Goal: Transaction & Acquisition: Book appointment/travel/reservation

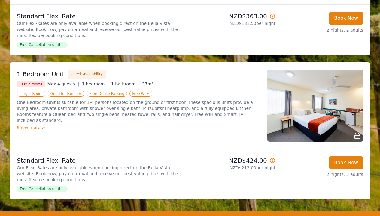
scroll to position [619, 0]
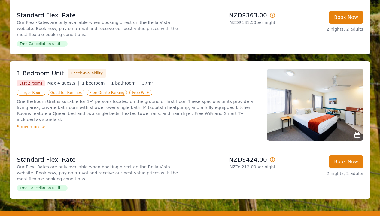
click at [31, 124] on div "Show more >" at bounding box center [138, 127] width 243 height 6
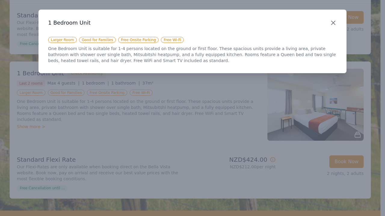
click at [334, 22] on icon "button" at bounding box center [332, 22] width 7 height 7
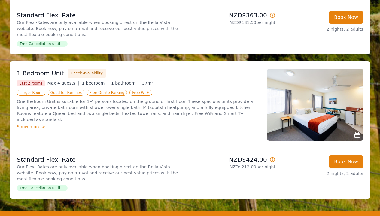
click at [333, 108] on img at bounding box center [315, 105] width 96 height 72
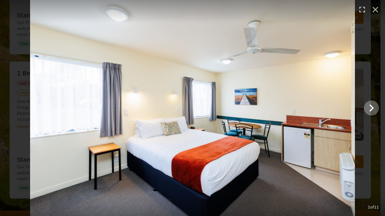
click at [371, 108] on icon "Show slide 2 of 11" at bounding box center [371, 108] width 14 height 14
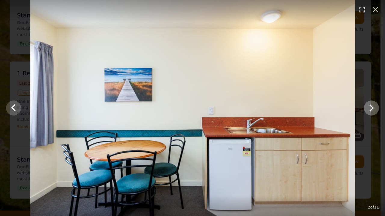
click at [371, 108] on icon "Show slide 3 of 11" at bounding box center [371, 108] width 14 height 14
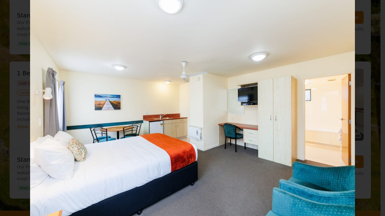
click at [371, 108] on icon "Show slide 4 of 11" at bounding box center [371, 108] width 14 height 14
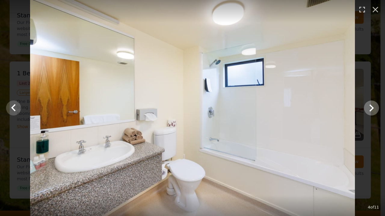
click at [371, 108] on icon "Show slide 5 of 11" at bounding box center [371, 108] width 14 height 14
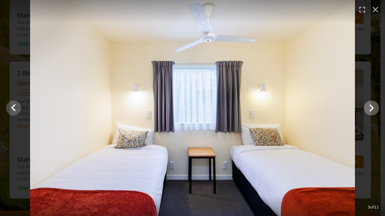
click at [371, 108] on icon "Show slide 6 of 11" at bounding box center [371, 108] width 14 height 14
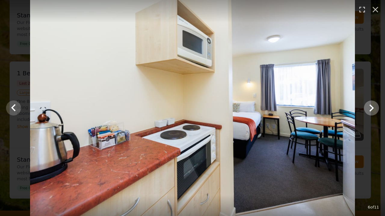
click at [371, 108] on icon "Show slide 7 of 11" at bounding box center [371, 108] width 14 height 14
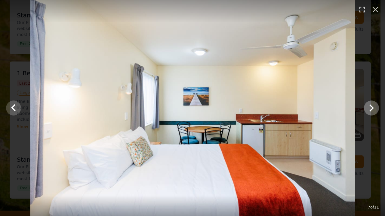
click at [371, 108] on icon "Show slide 8 of 11" at bounding box center [371, 108] width 14 height 14
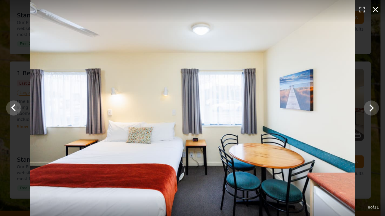
click at [378, 11] on icon "button" at bounding box center [375, 10] width 10 height 10
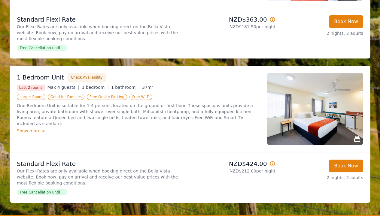
scroll to position [615, 0]
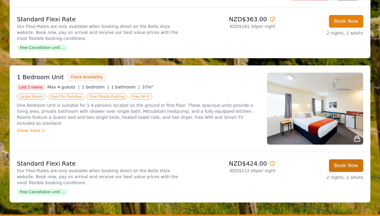
click at [343, 166] on button "Book Now" at bounding box center [346, 166] width 34 height 13
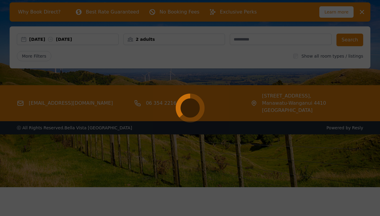
select select "**"
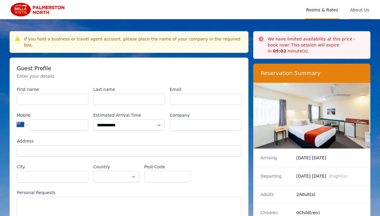
click at [357, 10] on span "About Us" at bounding box center [359, 9] width 21 height 19
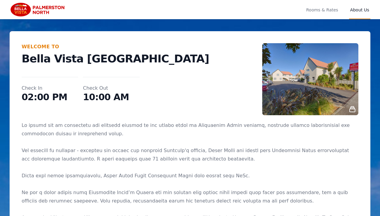
click at [359, 9] on span "About Us" at bounding box center [359, 9] width 21 height 19
click at [319, 11] on span "Rooms & Rates" at bounding box center [322, 9] width 34 height 19
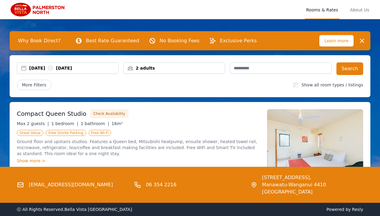
click at [108, 68] on div "[DATE] [DATE]" at bounding box center [73, 68] width 89 height 6
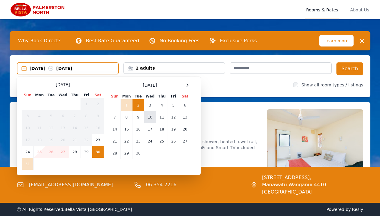
click at [151, 118] on td "10" at bounding box center [150, 117] width 12 height 12
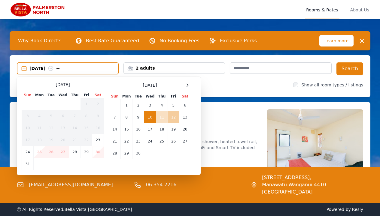
click at [175, 117] on td "12" at bounding box center [173, 117] width 11 height 12
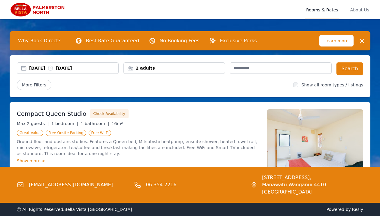
click at [363, 40] on icon "button" at bounding box center [362, 41] width 4 height 4
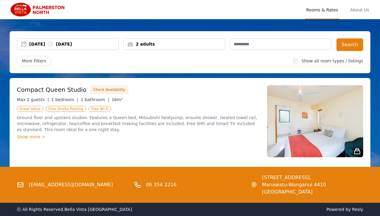
click at [47, 8] on img at bounding box center [39, 9] width 58 height 14
